Goal: Use online tool/utility: Utilize a website feature to perform a specific function

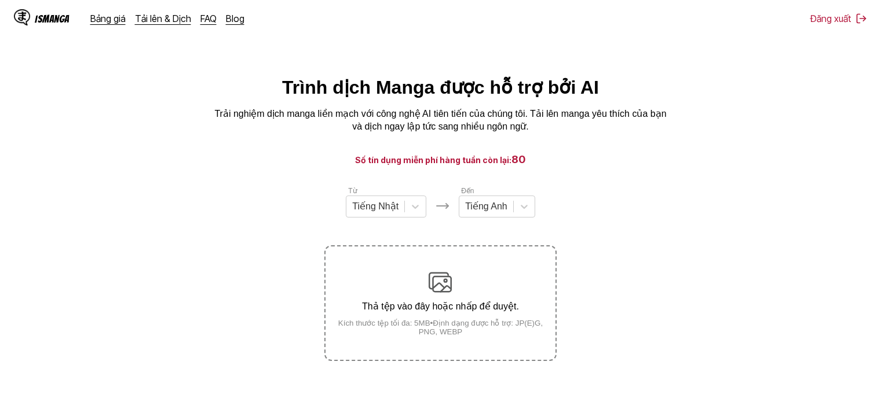
click at [487, 402] on html "IsManga Bảng giá Tải lên & Dịch FAQ Blog Đăng xuất Bảng giá Tải lên & Dịch FAQ …" at bounding box center [440, 273] width 881 height 546
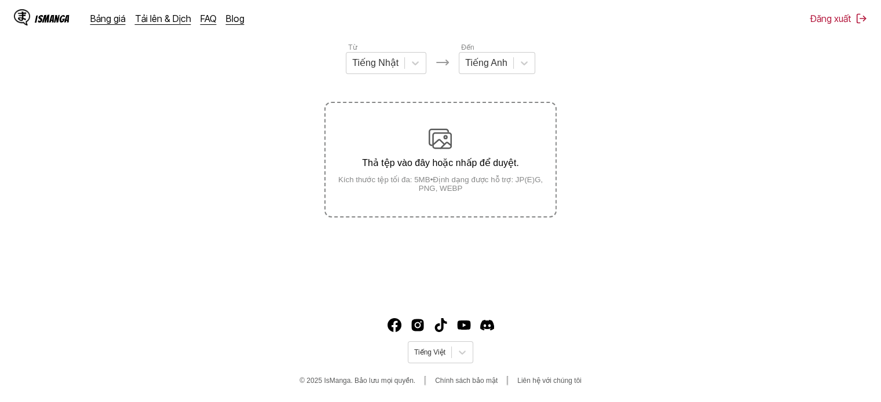
click at [414, 128] on div "Thả tệp vào đây hoặc nhấp để duyệt. Kích thước tệp tối đa: 5MB • Định dạng được…" at bounding box center [439, 159] width 229 height 65
click at [0, 0] on input "Thả tệp vào đây hoặc nhấp để duyệt. Kích thước tệp tối đa: 5MB • Định dạng được…" at bounding box center [0, 0] width 0 height 0
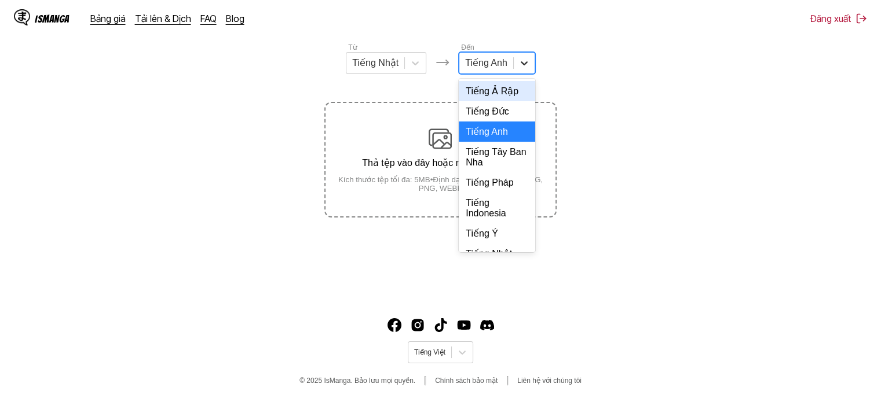
click at [522, 67] on icon at bounding box center [524, 63] width 12 height 12
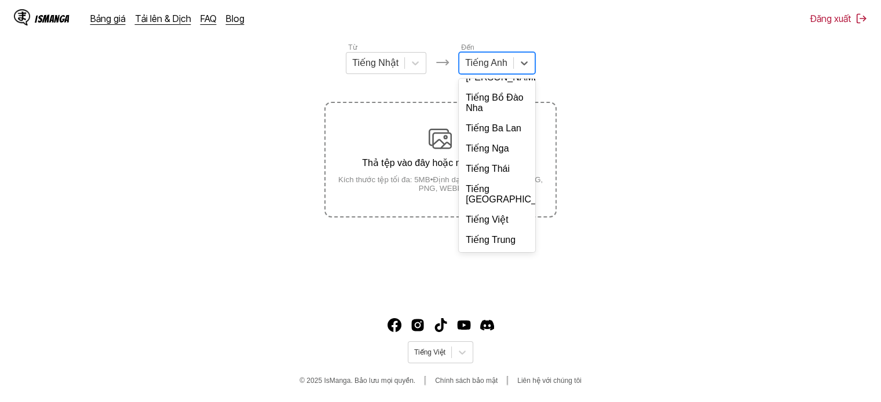
scroll to position [251, 0]
click at [479, 222] on div "Tiếng Việt" at bounding box center [496, 220] width 76 height 20
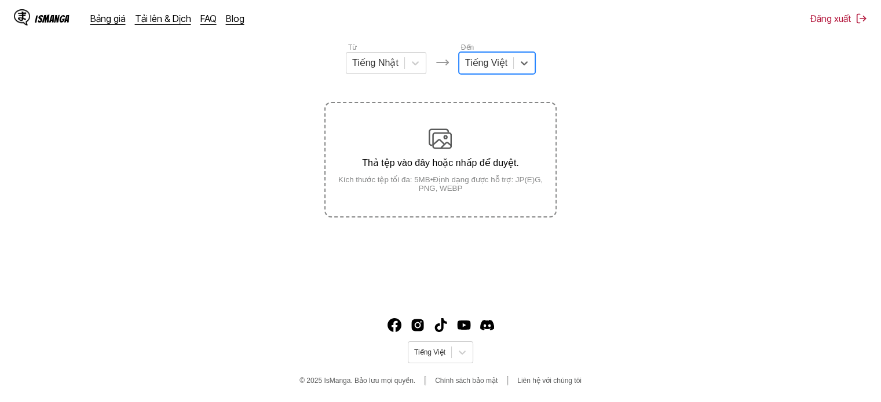
click at [468, 174] on div "Thả tệp vào đây hoặc nhấp để duyệt. Kích thước tệp tối đa: 5MB • Định dạng được…" at bounding box center [439, 159] width 229 height 65
click at [0, 0] on input "Thả tệp vào đây hoặc nhấp để duyệt. Kích thước tệp tối đa: 5MB • Định dạng được…" at bounding box center [0, 0] width 0 height 0
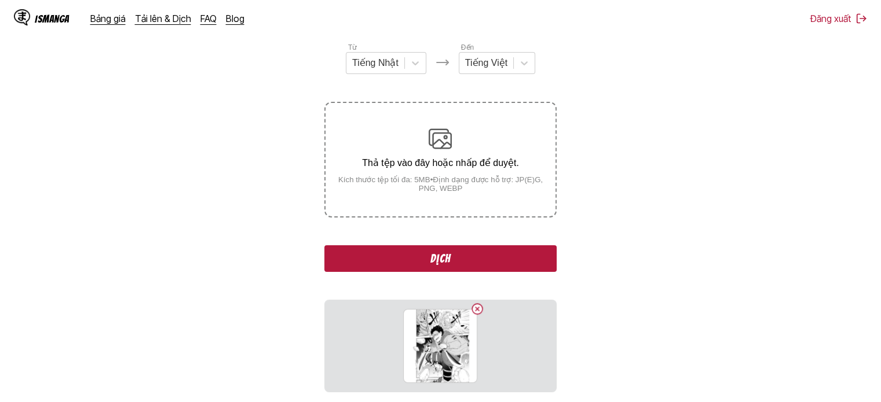
click at [437, 255] on button "Dịch" at bounding box center [440, 258] width 232 height 27
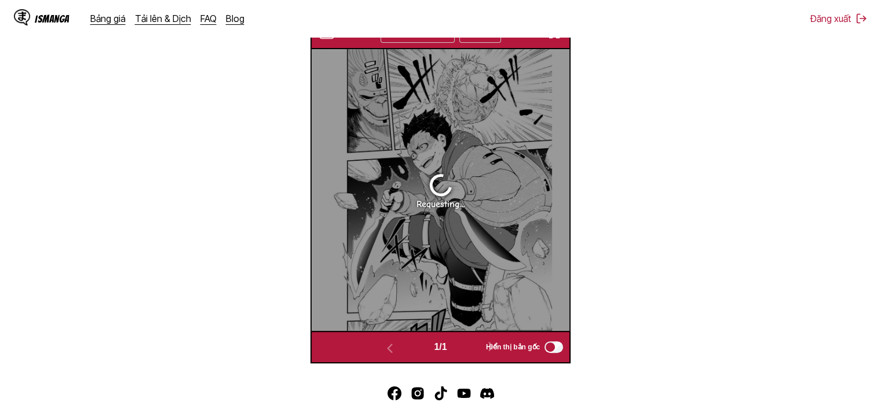
scroll to position [355, 0]
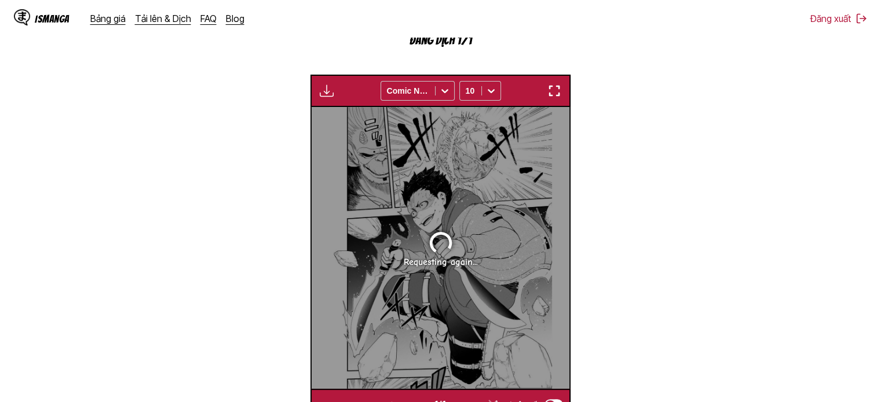
click at [549, 93] on img "button" at bounding box center [554, 91] width 14 height 14
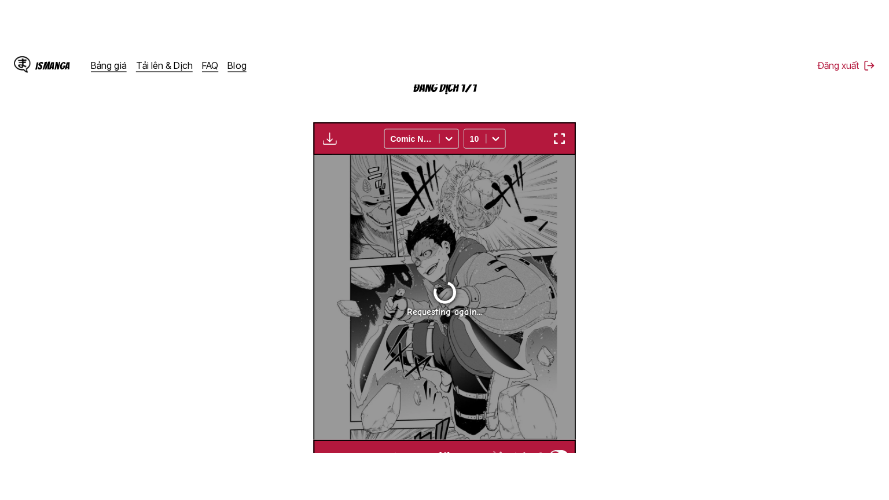
scroll to position [134, 0]
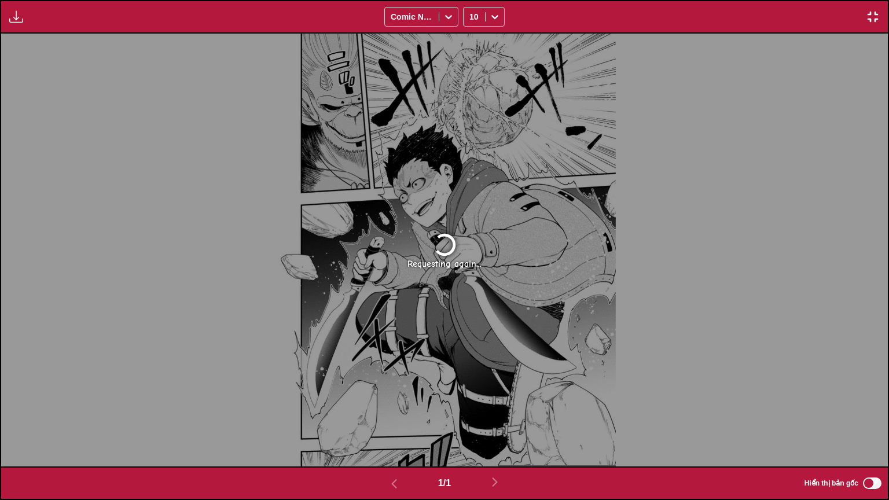
click at [873, 19] on img "button" at bounding box center [873, 17] width 14 height 14
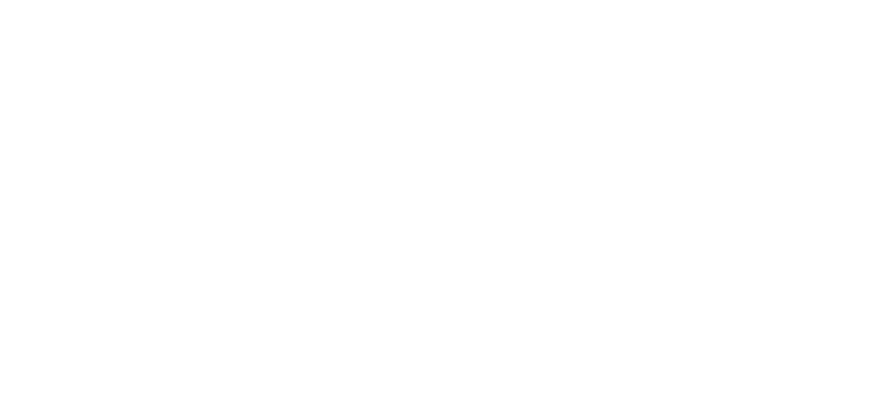
scroll to position [0, 0]
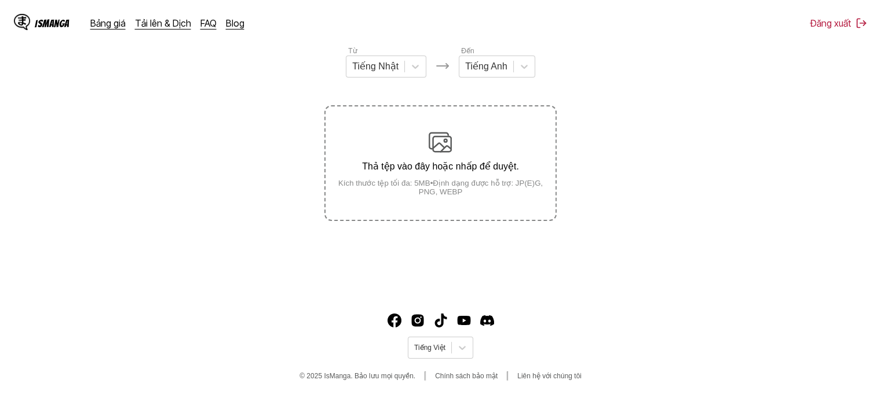
scroll to position [144, 0]
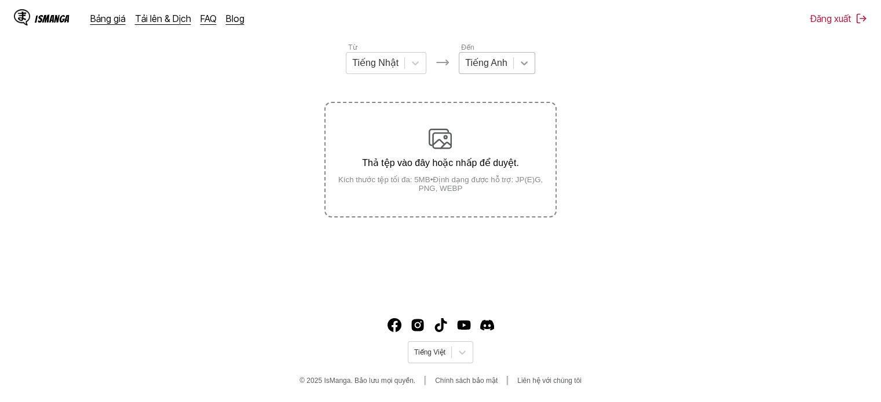
click at [523, 69] on icon at bounding box center [524, 63] width 12 height 12
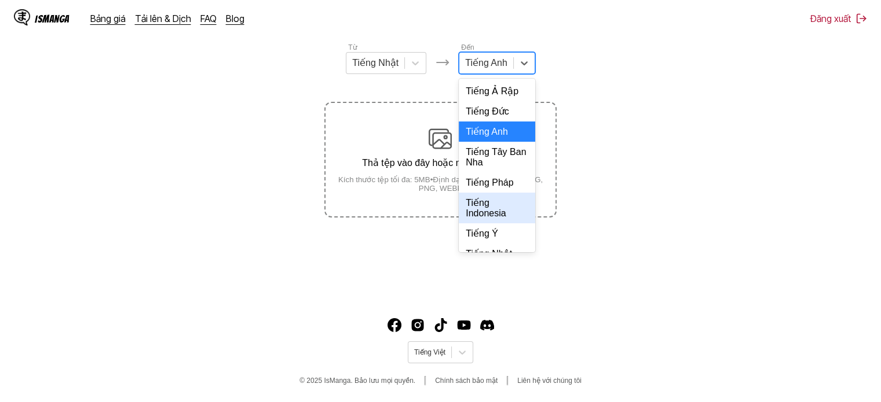
scroll to position [251, 0]
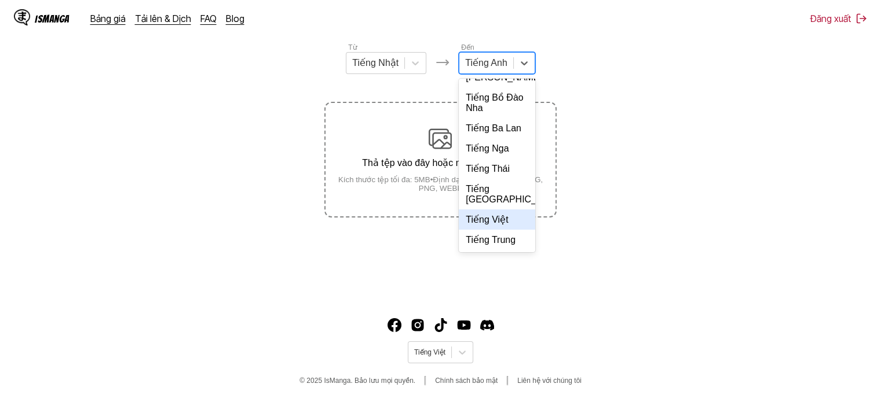
click at [491, 214] on div "Tiếng Việt" at bounding box center [496, 220] width 76 height 20
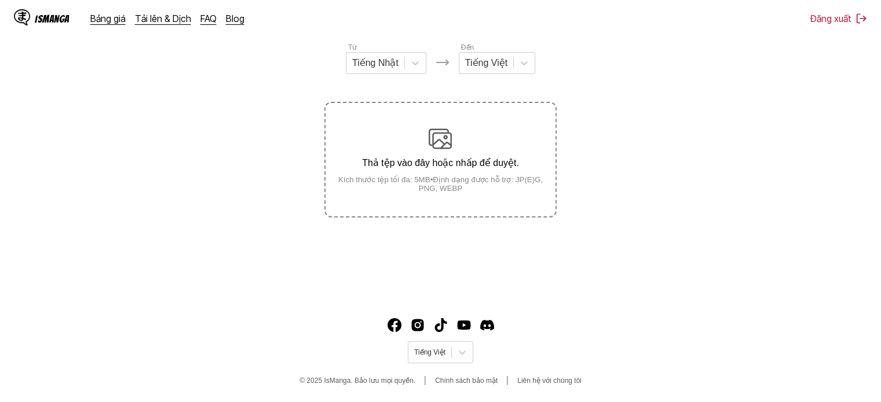
click at [490, 184] on small "Kích thước tệp tối đa: 5MB • Định dạng được hỗ trợ: JP(E)G, PNG, WEBP" at bounding box center [439, 183] width 229 height 17
click at [0, 0] on input "Thả tệp vào đây hoặc nhấp để duyệt. Kích thước tệp tối đa: 5MB • Định dạng được…" at bounding box center [0, 0] width 0 height 0
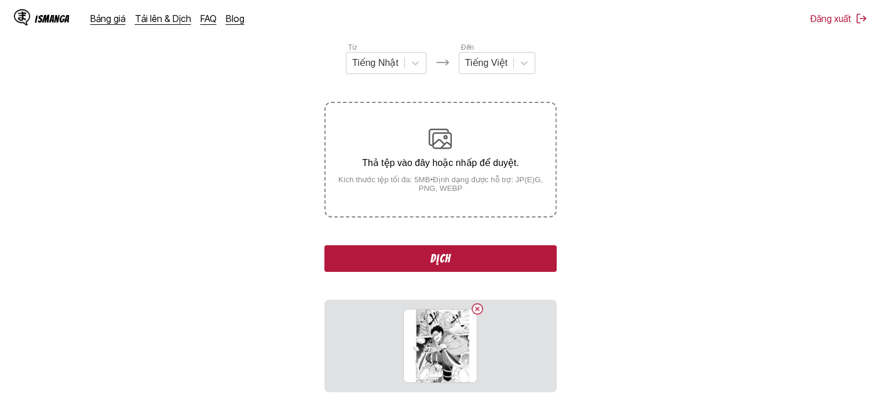
click at [472, 255] on button "Dịch" at bounding box center [440, 258] width 232 height 27
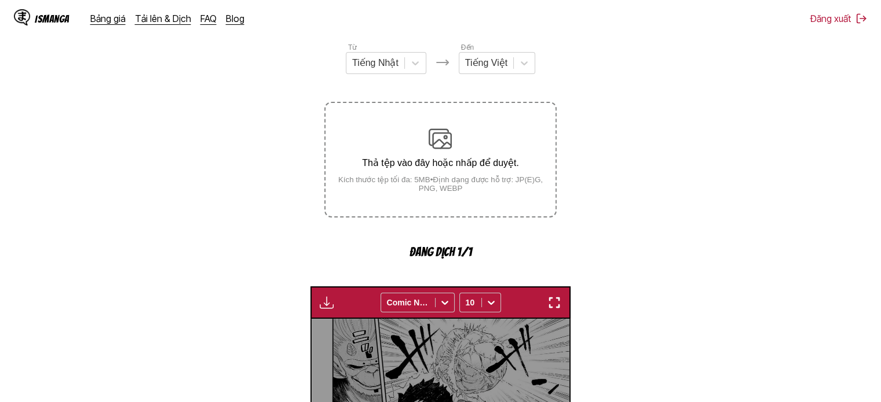
scroll to position [355, 0]
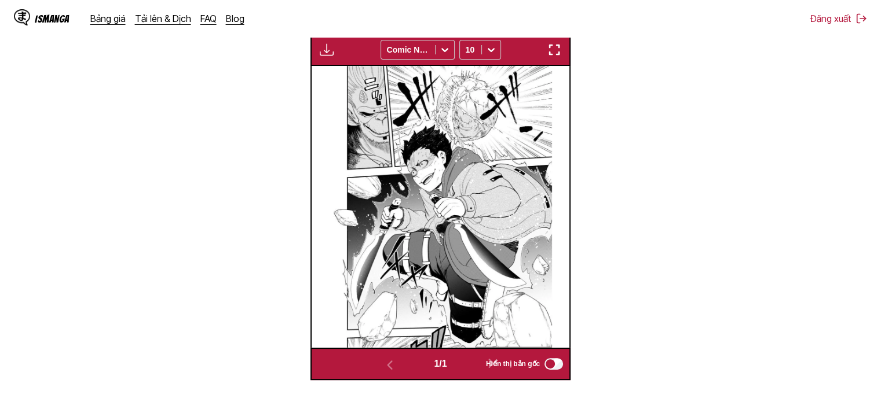
click at [559, 54] on img "button" at bounding box center [554, 50] width 14 height 14
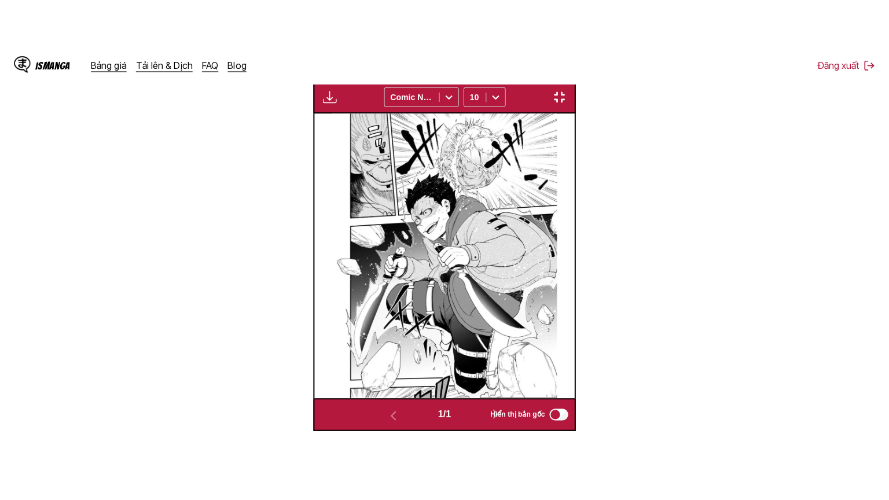
scroll to position [134, 0]
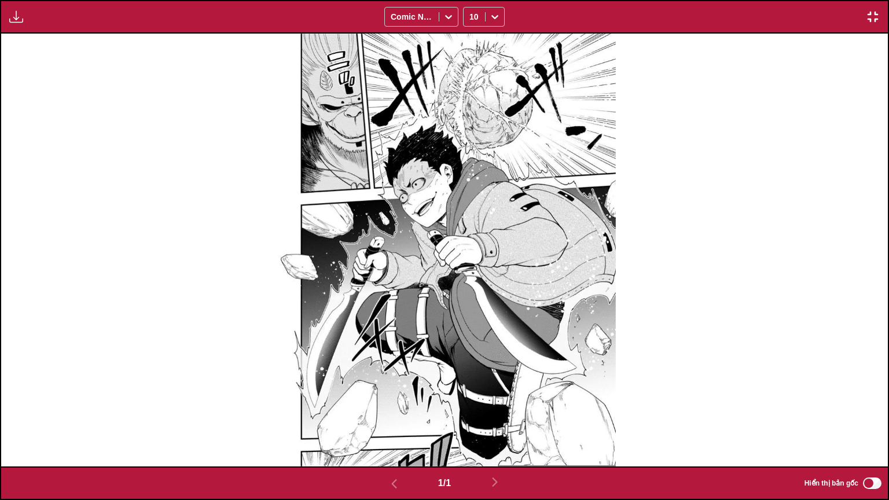
click at [22, 16] on img "button" at bounding box center [16, 17] width 14 height 14
click at [61, 24] on button "Bảng tải xuống" at bounding box center [47, 28] width 74 height 28
click at [869, 18] on img "button" at bounding box center [873, 17] width 14 height 14
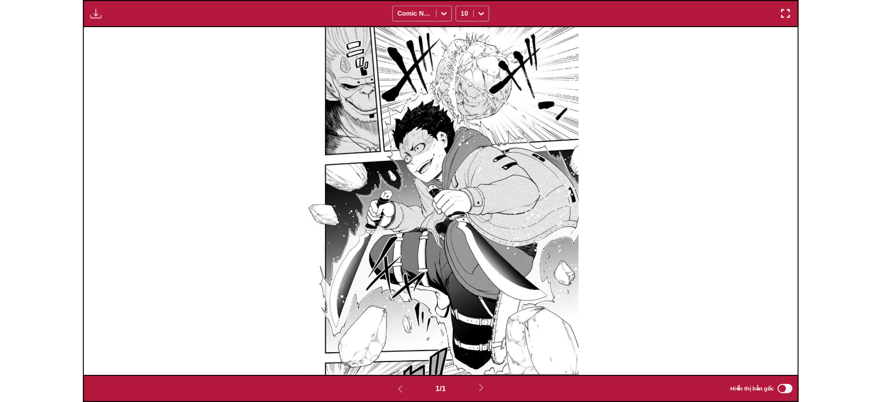
scroll to position [302, 0]
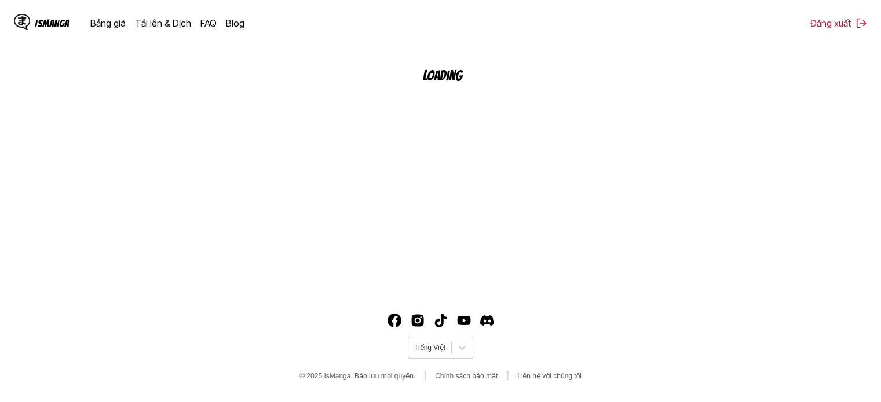
scroll to position [144, 0]
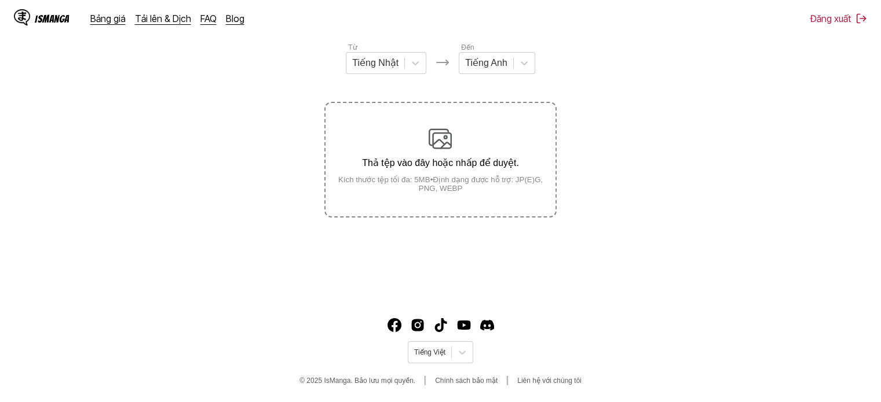
click at [489, 158] on p "Thả tệp vào đây hoặc nhấp để duyệt." at bounding box center [439, 162] width 229 height 11
click at [0, 0] on input "Thả tệp vào đây hoặc nhấp để duyệt. Kích thước tệp tối đa: 5MB • Định dạng được…" at bounding box center [0, 0] width 0 height 0
click at [428, 138] on img at bounding box center [439, 138] width 23 height 23
click at [0, 0] on input "Thả tệp vào đây hoặc nhấp để duyệt. Kích thước tệp tối đa: 5MB • Định dạng được…" at bounding box center [0, 0] width 0 height 0
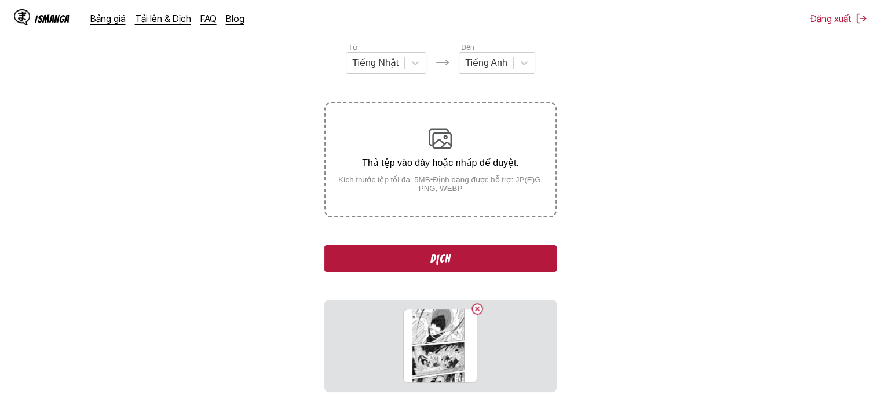
scroll to position [190, 0]
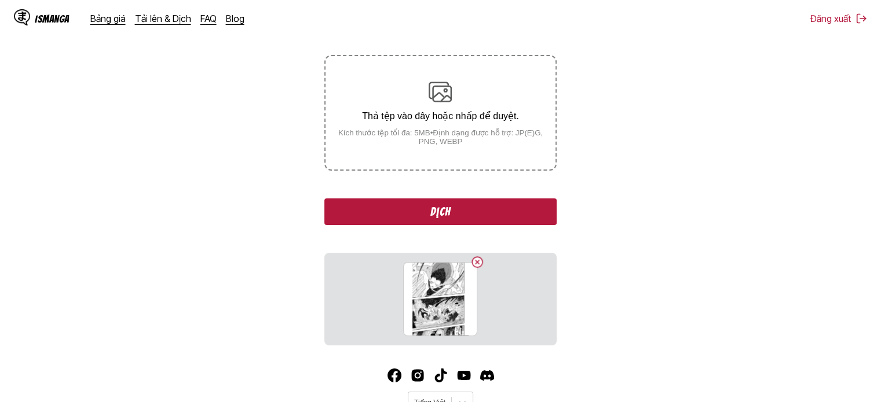
click at [469, 224] on button "Dịch" at bounding box center [440, 212] width 232 height 27
